Goal: Information Seeking & Learning: Learn about a topic

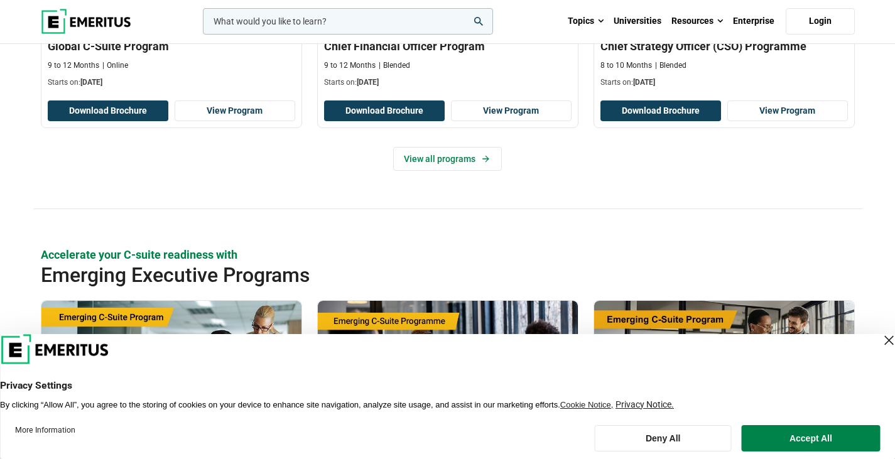
scroll to position [678, 0]
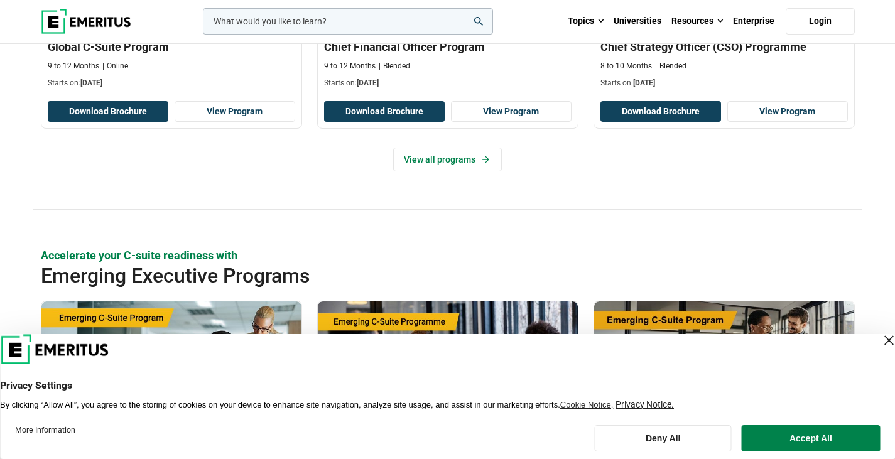
click at [880, 335] on div "Close Layer" at bounding box center [889, 341] width 18 height 18
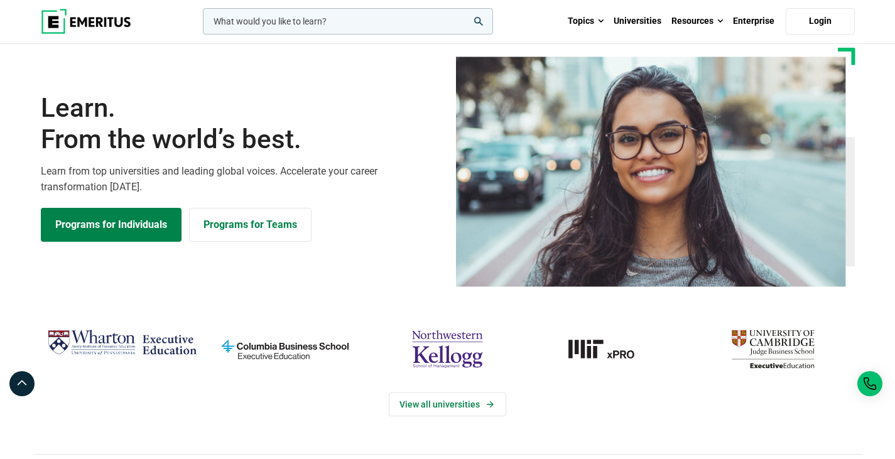
scroll to position [0, 0]
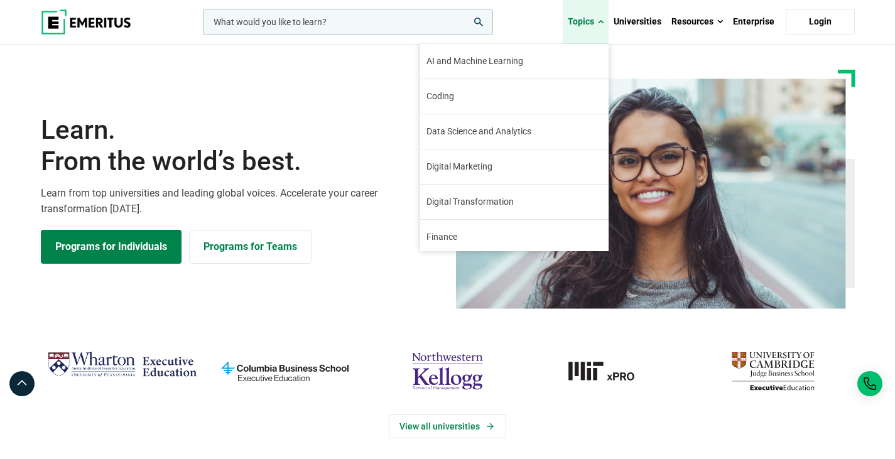
click at [604, 21] on span at bounding box center [601, 22] width 6 height 13
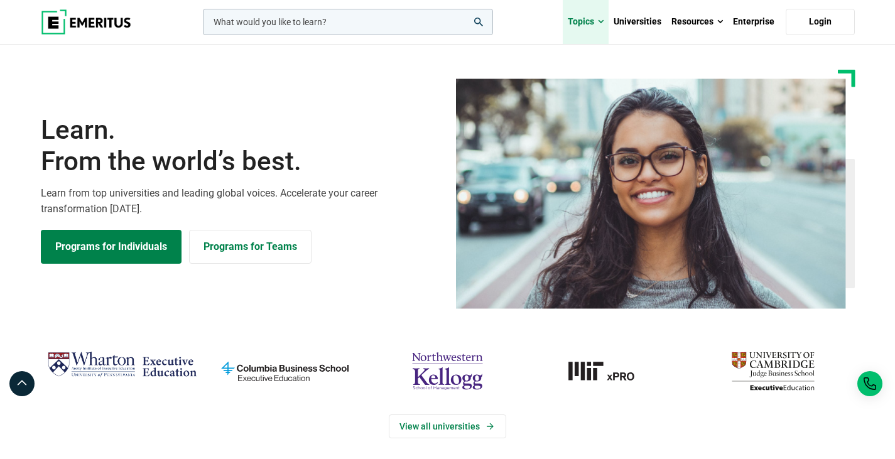
click at [604, 21] on span at bounding box center [601, 22] width 6 height 13
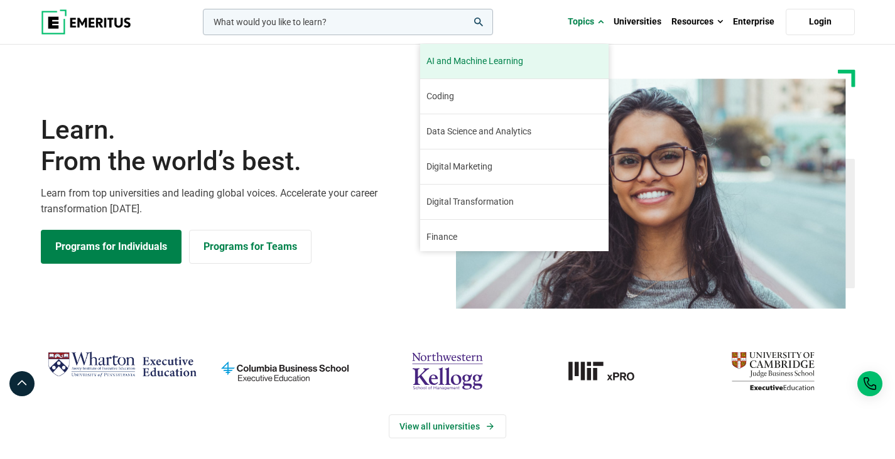
click at [485, 64] on span "AI and Machine Learning" at bounding box center [474, 61] width 97 height 13
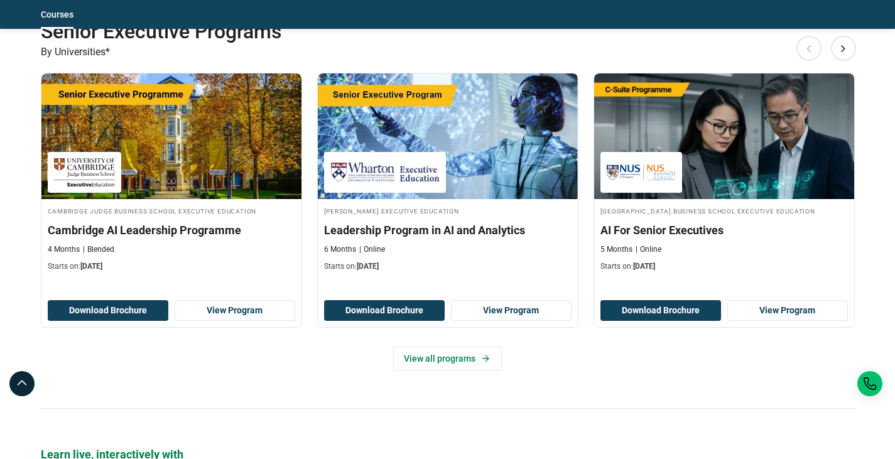
scroll to position [588, 0]
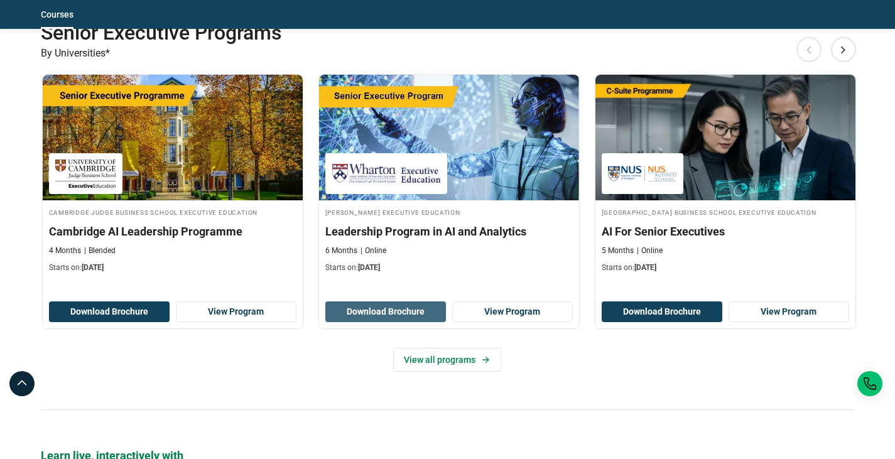
drag, startPoint x: 397, startPoint y: 318, endPoint x: 592, endPoint y: 275, distance: 199.9
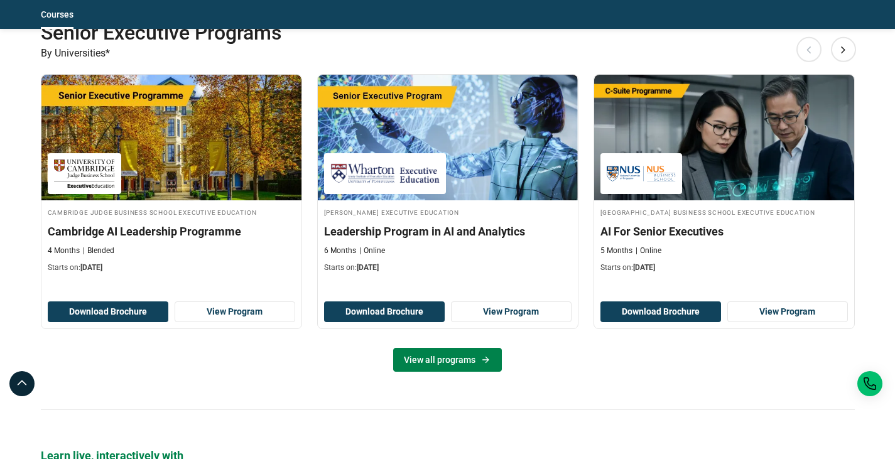
click at [461, 354] on link "View all programs" at bounding box center [447, 360] width 109 height 24
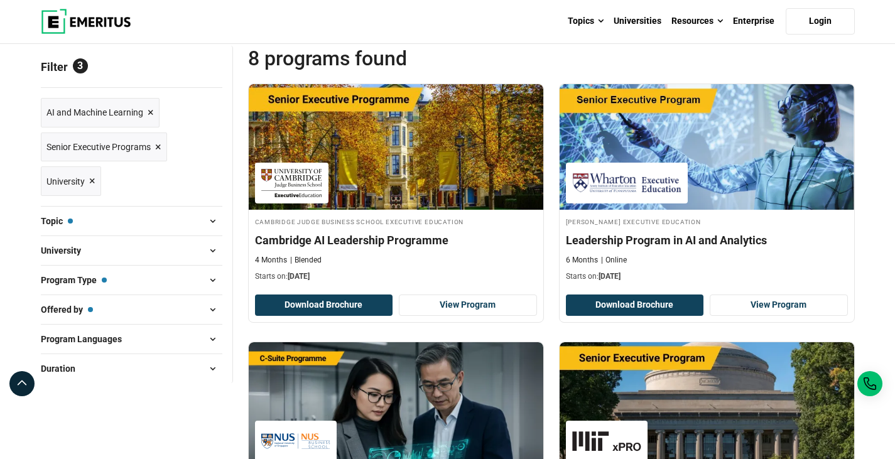
scroll to position [146, 0]
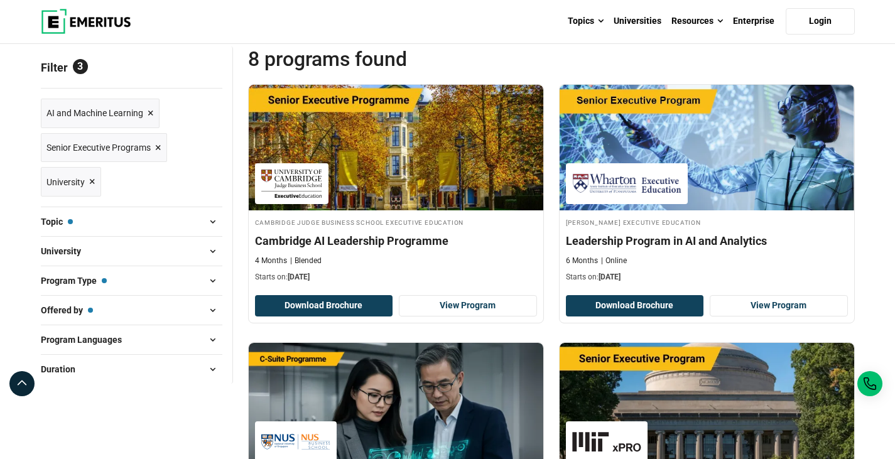
click at [216, 251] on span at bounding box center [212, 251] width 19 height 19
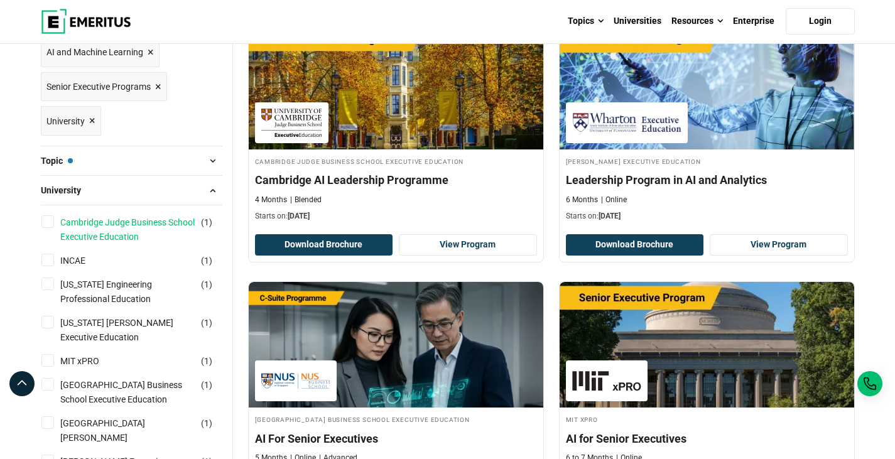
scroll to position [0, 0]
